Goal: Contribute content

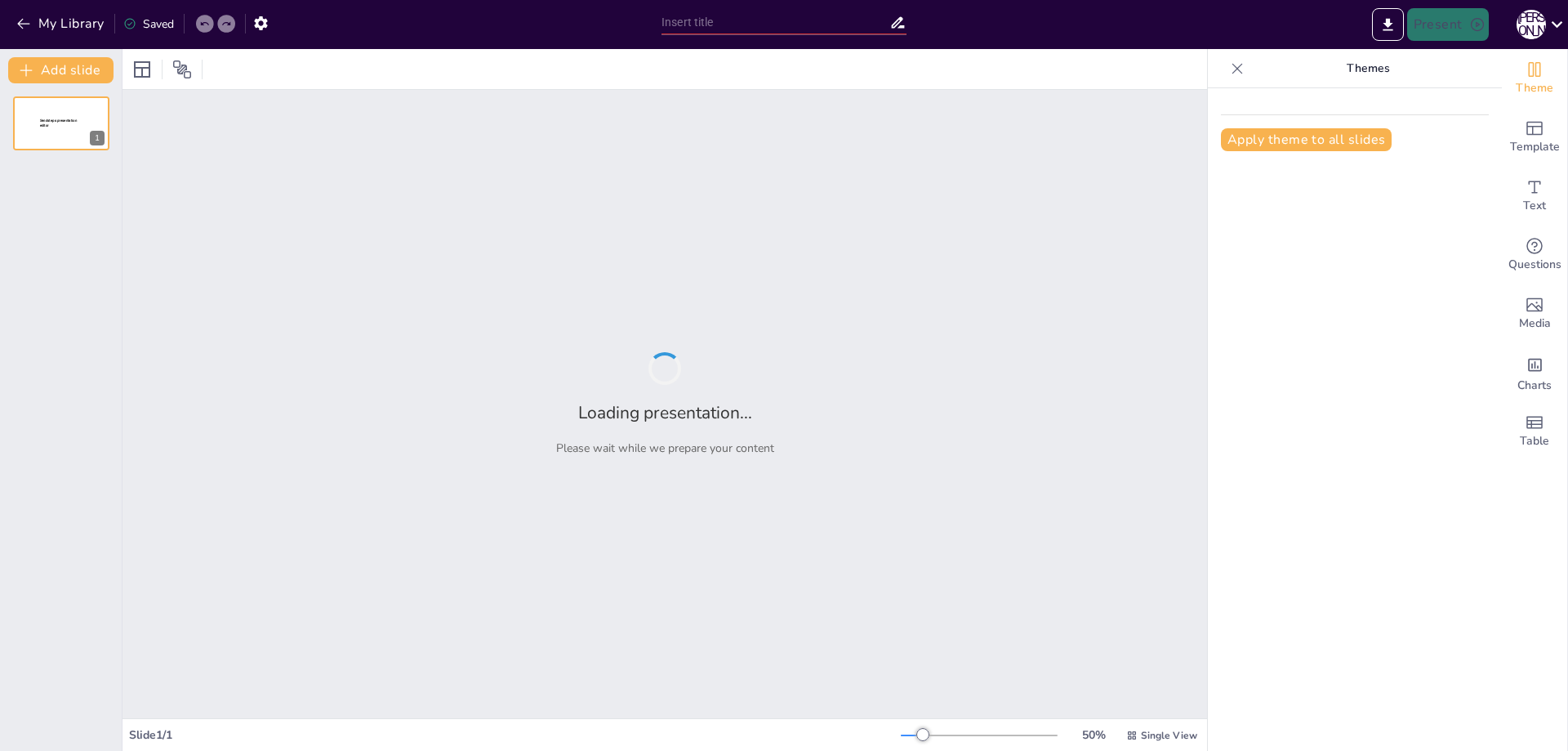
type input "Життя та інтереси 10-річного [PERSON_NAME]"
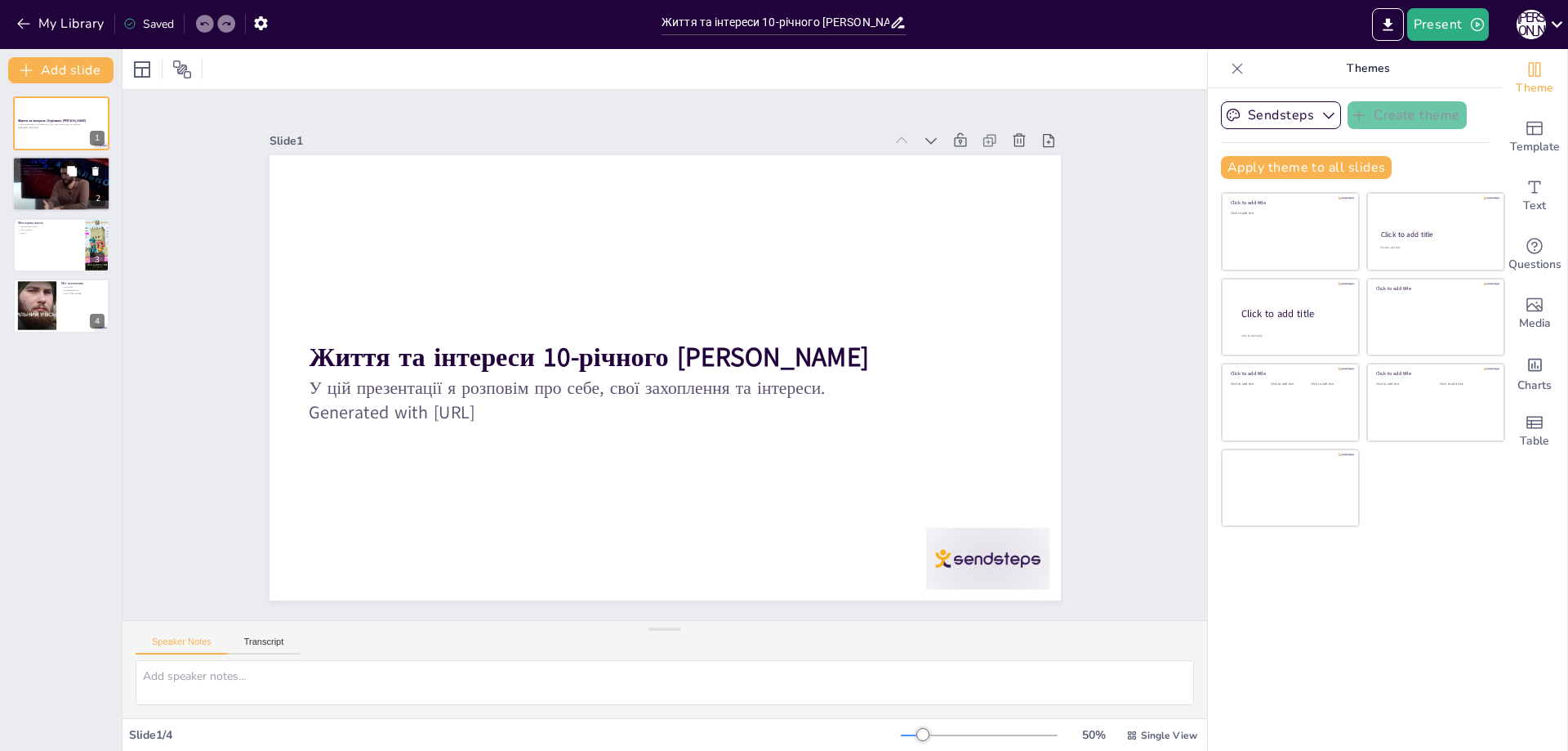
click at [59, 183] on div at bounding box center [61, 184] width 109 height 56
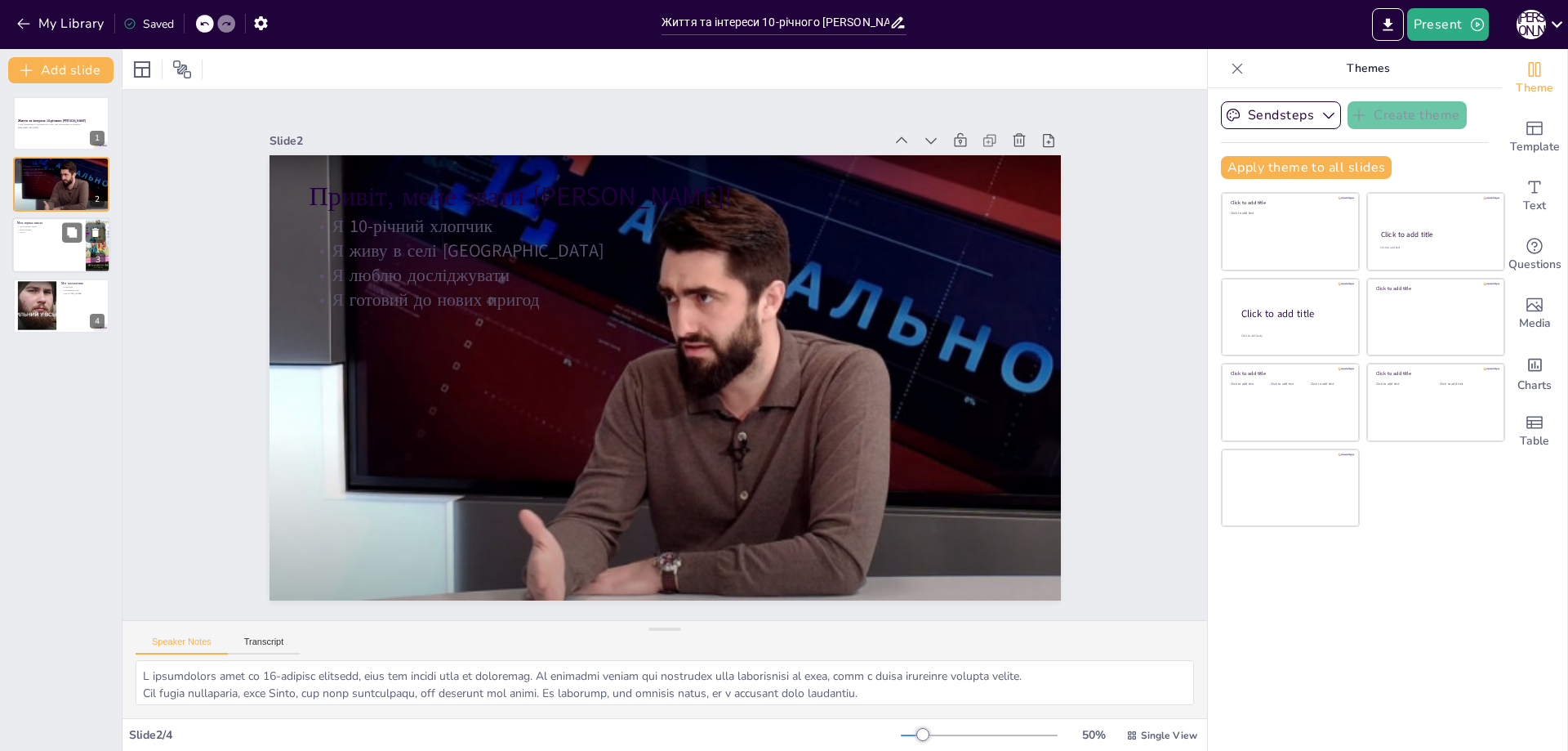
click at [57, 236] on div at bounding box center [61, 245] width 98 height 56
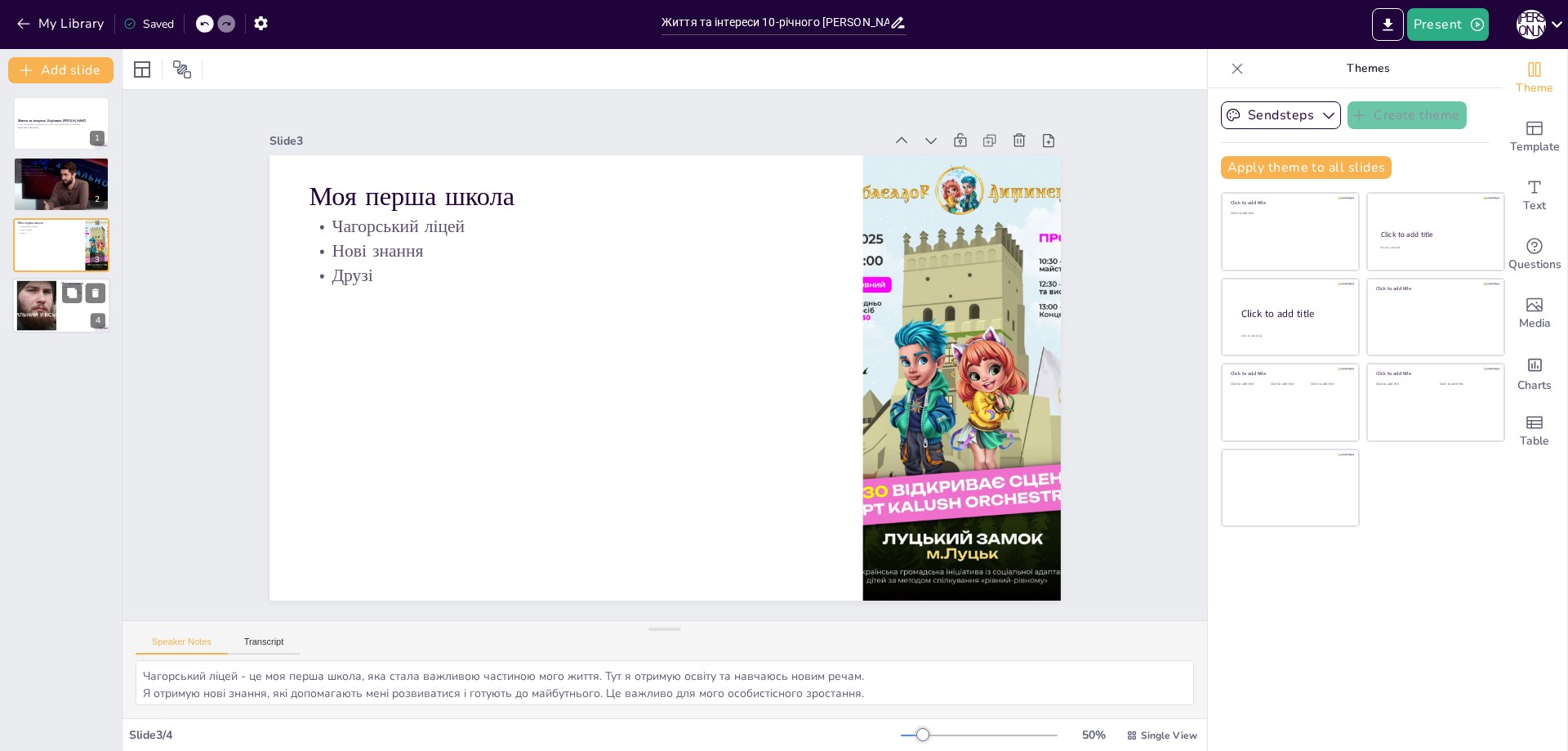
click at [38, 308] on div at bounding box center [36, 306] width 88 height 50
type textarea "Подорожі відкривають мені нові горизонти і дозволяють дізнаватися про різні кул…"
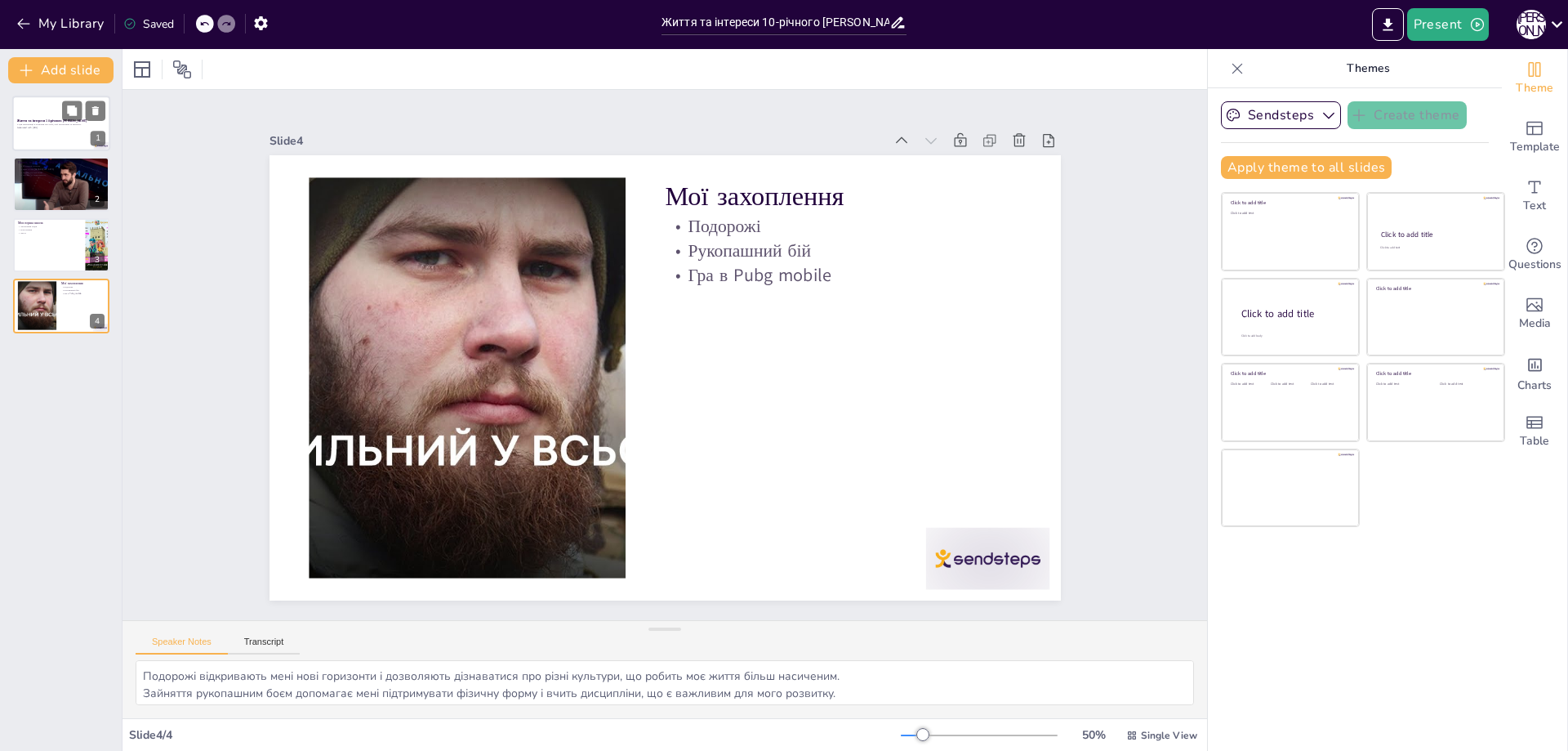
click at [58, 141] on div at bounding box center [61, 123] width 98 height 56
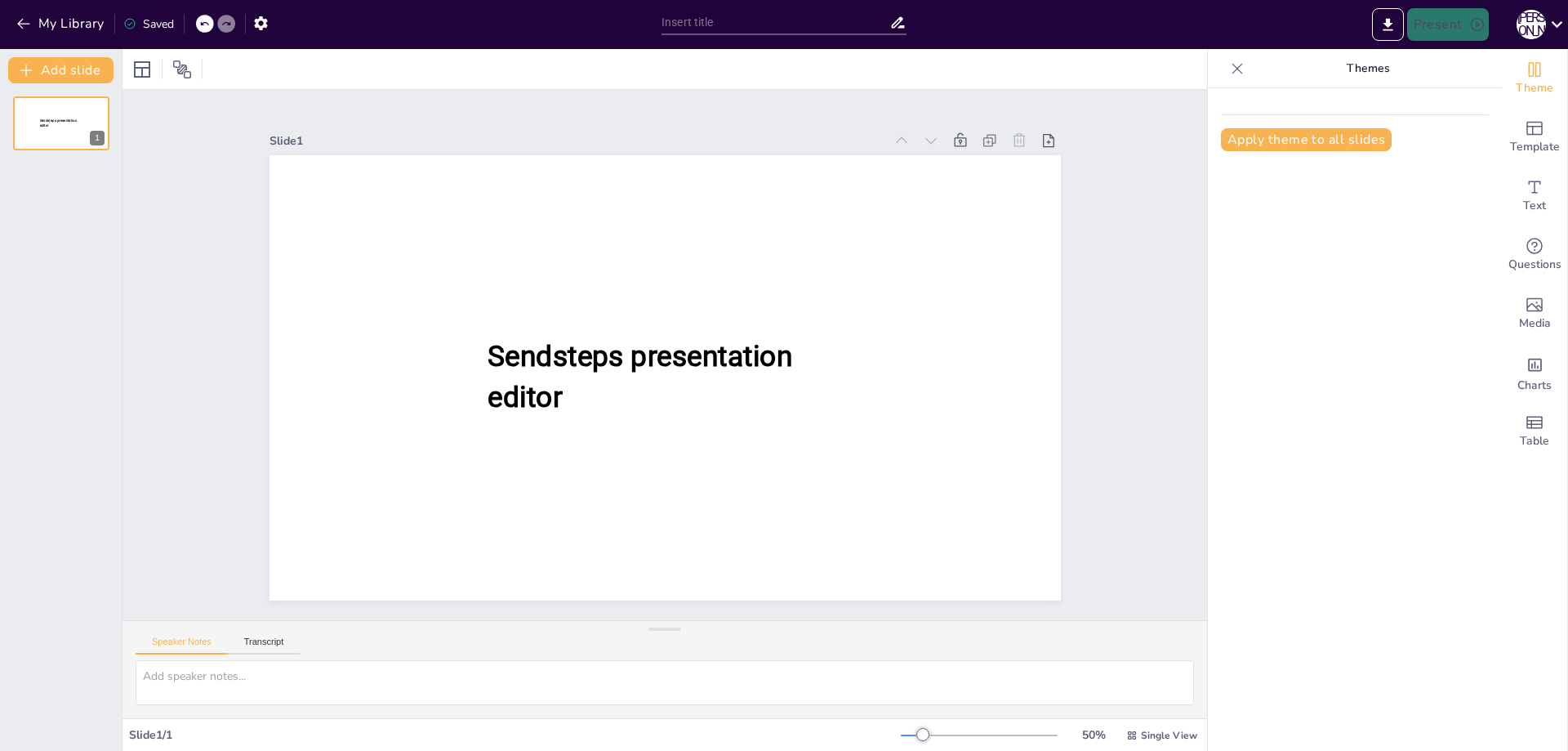
type input "Життя та інтереси 10-річного [PERSON_NAME]"
